Goal: Navigation & Orientation: Find specific page/section

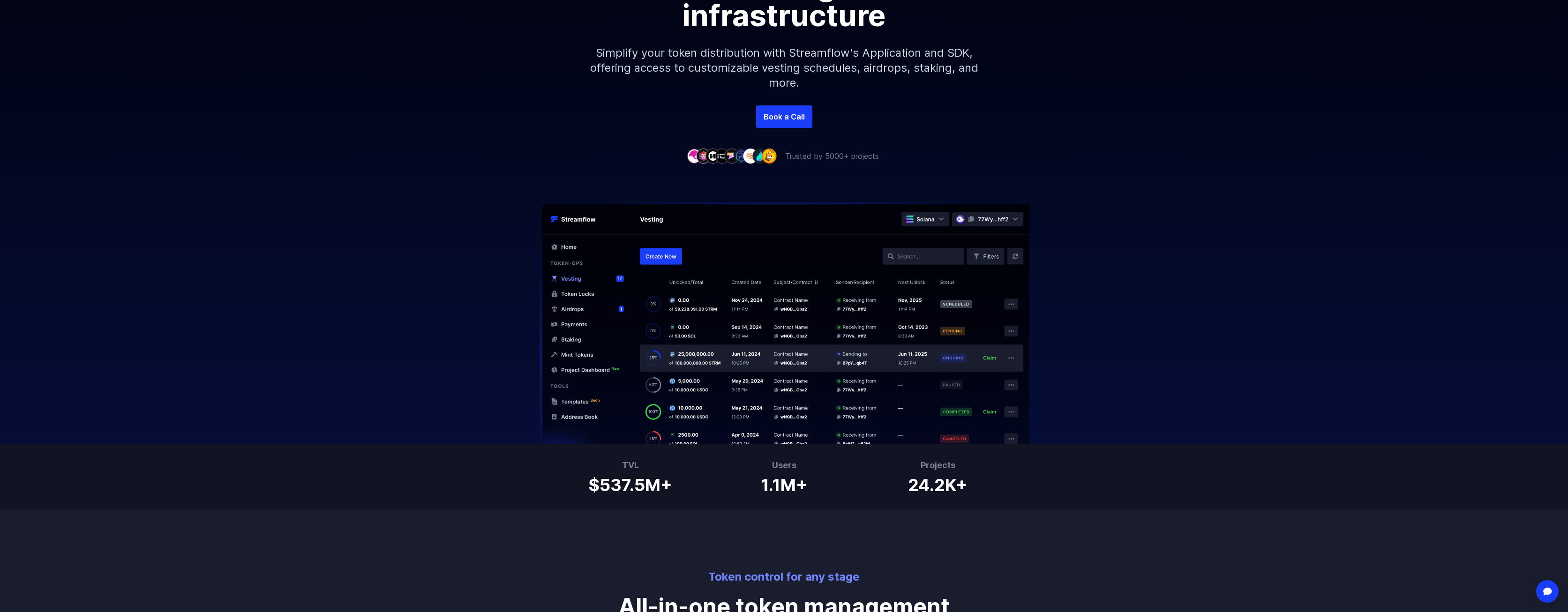
scroll to position [464, 0]
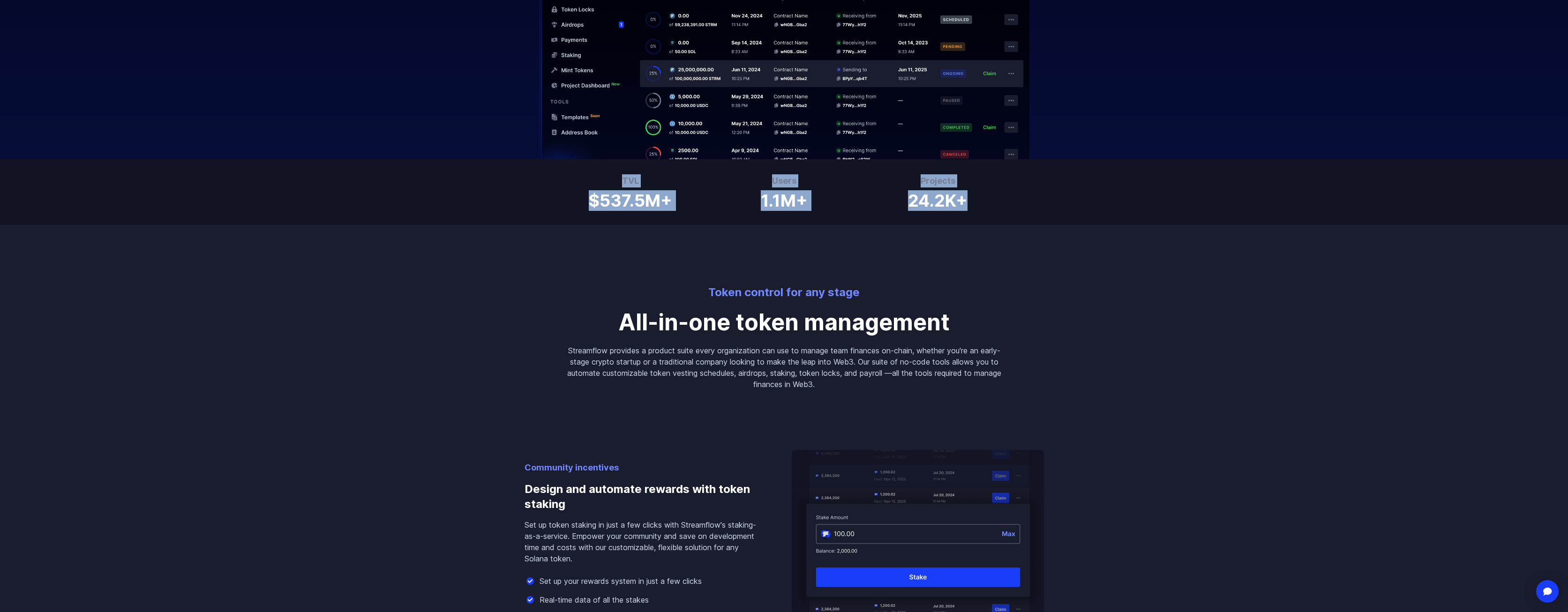
drag, startPoint x: 576, startPoint y: 176, endPoint x: 984, endPoint y: 210, distance: 409.4
click at [984, 210] on div "TVL $537.5M+ Users 1.1M+ Projects 24.2K+" at bounding box center [784, 192] width 1568 height 66
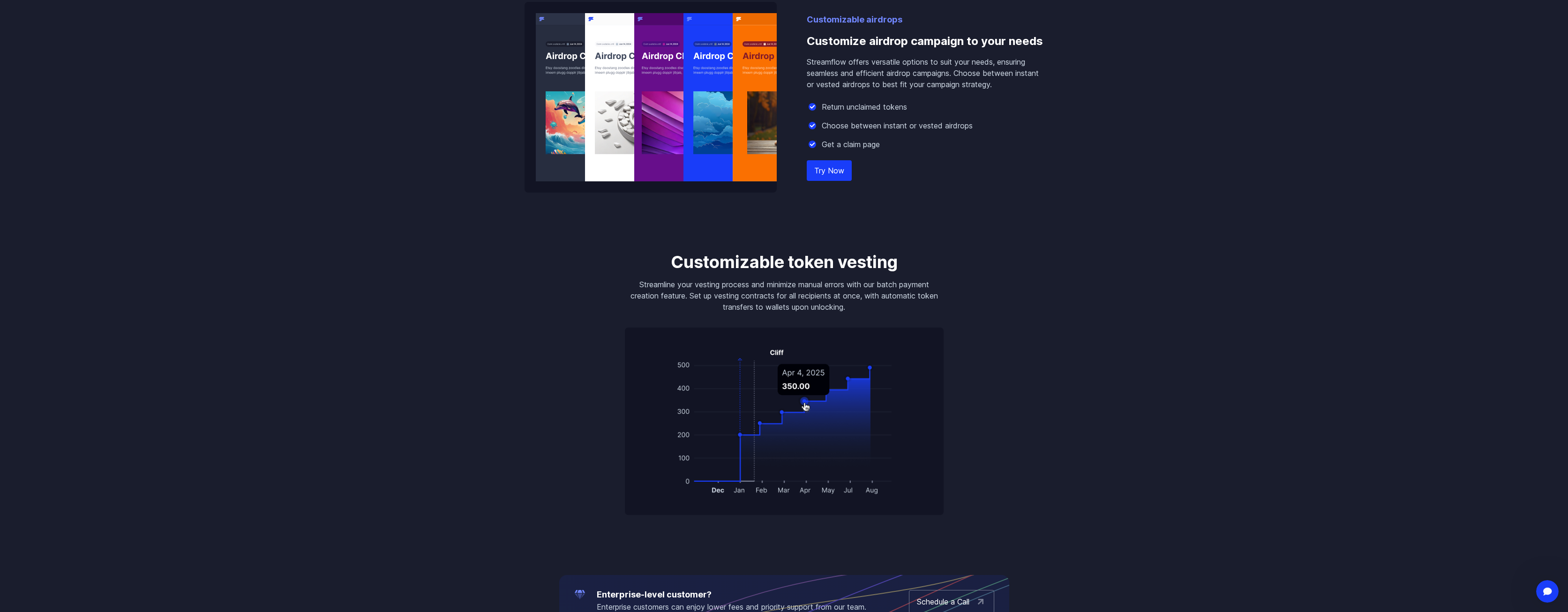
scroll to position [1177, 0]
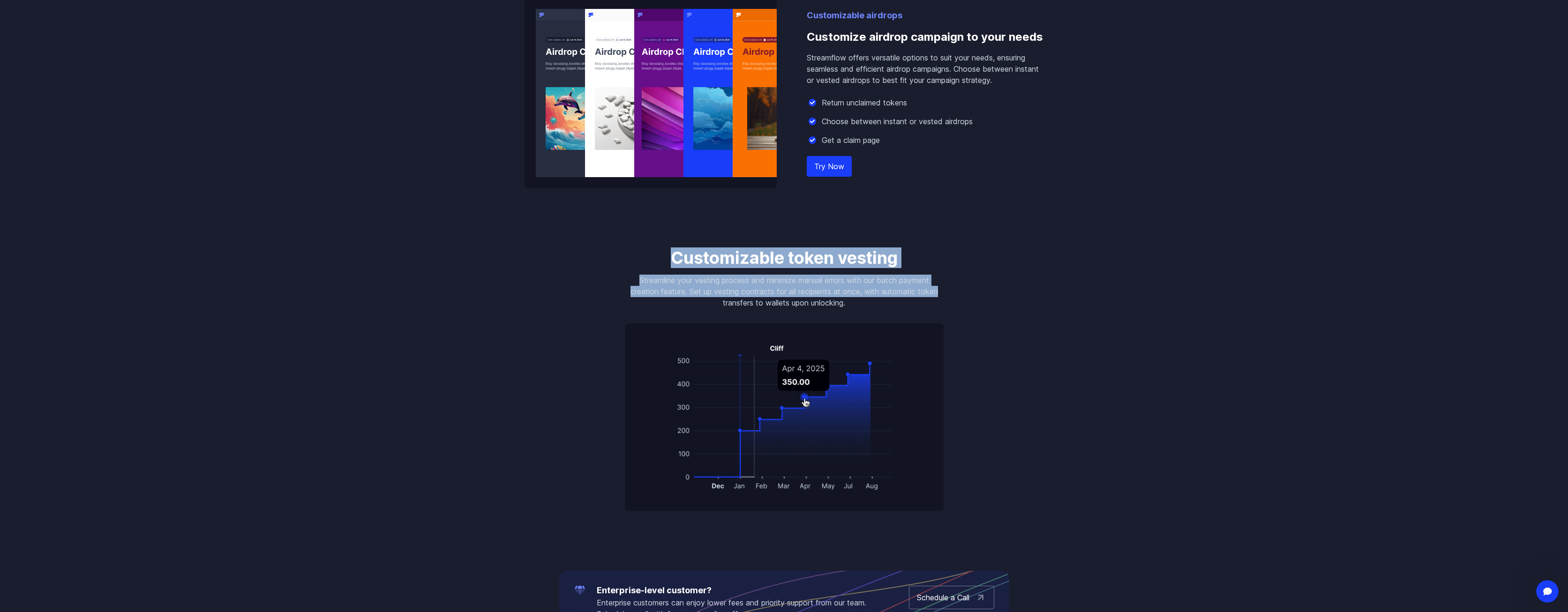
drag, startPoint x: 646, startPoint y: 231, endPoint x: 953, endPoint y: 294, distance: 313.4
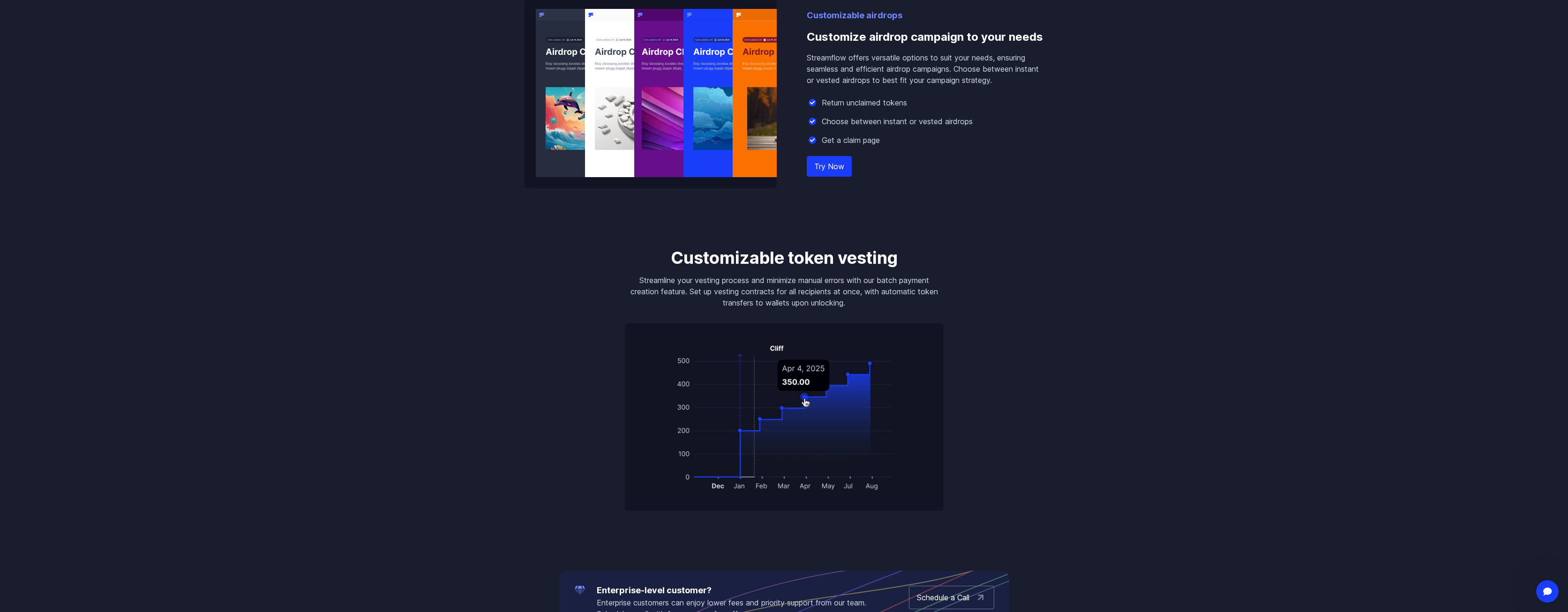
drag, startPoint x: 957, startPoint y: 306, endPoint x: 989, endPoint y: 314, distance: 33.0
drag, startPoint x: 989, startPoint y: 314, endPoint x: 674, endPoint y: 257, distance: 320.1
click at [674, 257] on h3 "Customizable token vesting" at bounding box center [785, 257] width 319 height 19
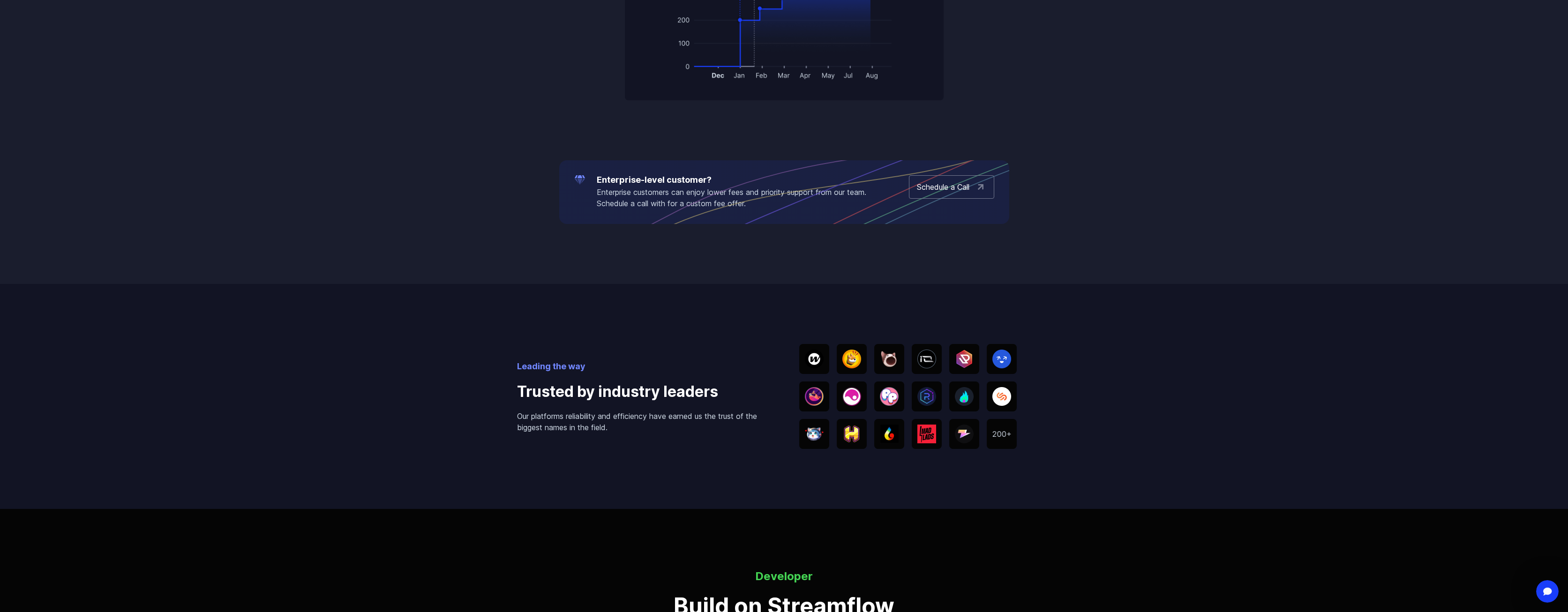
scroll to position [1758, 0]
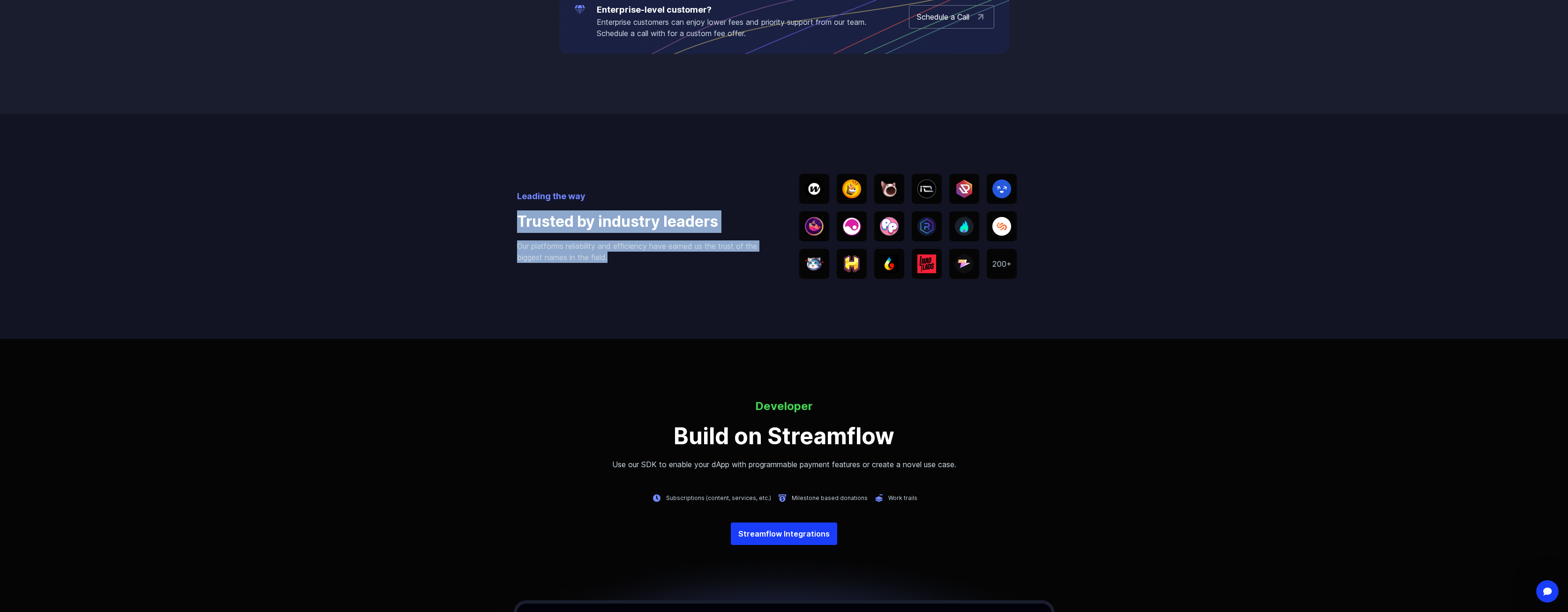
drag, startPoint x: 524, startPoint y: 225, endPoint x: 696, endPoint y: 284, distance: 181.8
click at [695, 283] on div "Leading the way Trusted by industry leaders Our platforms reliability and effic…" at bounding box center [784, 226] width 1568 height 225
drag, startPoint x: 696, startPoint y: 284, endPoint x: 695, endPoint y: 316, distance: 32.0
click at [696, 284] on div "Leading the way Trusted by industry leaders Our platforms reliability and effic…" at bounding box center [784, 226] width 534 height 225
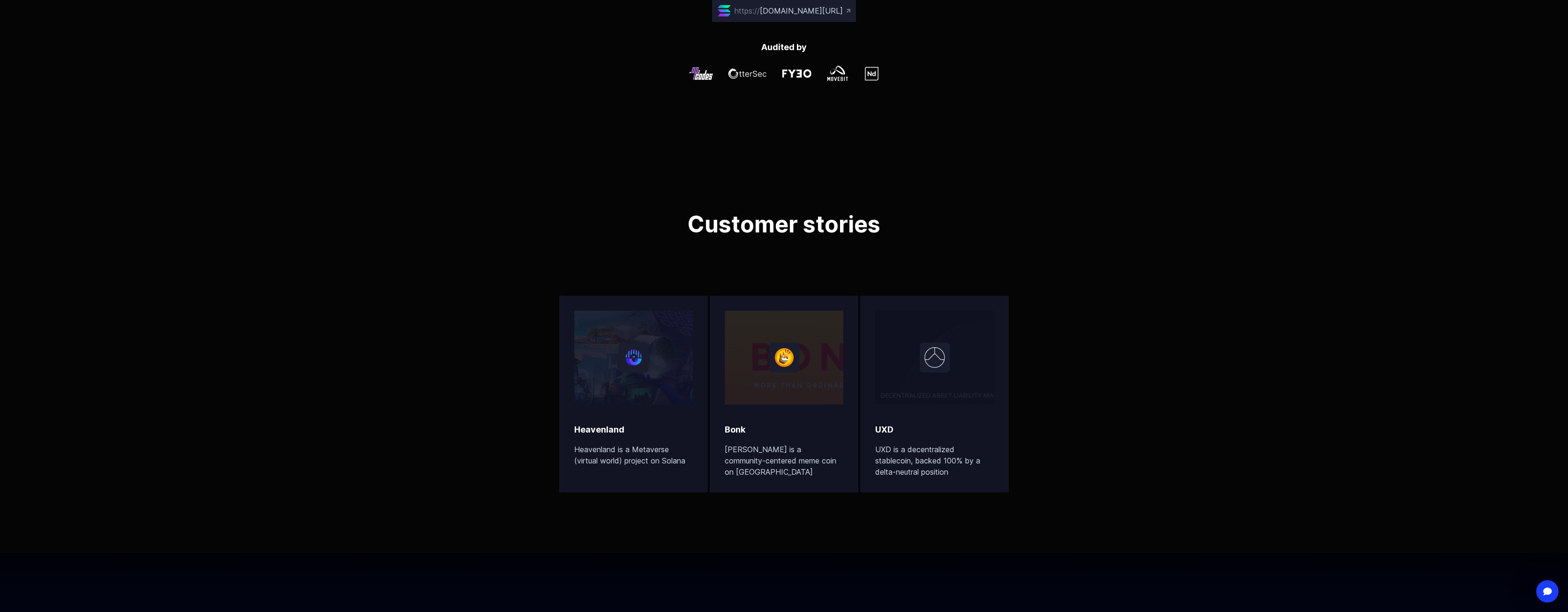
scroll to position [2999, 0]
